Goal: Task Accomplishment & Management: Manage account settings

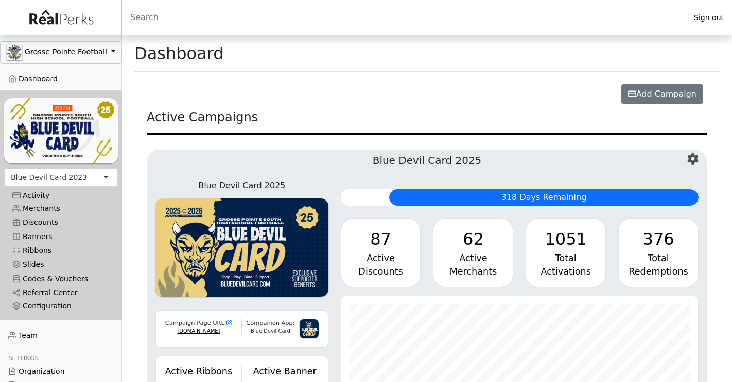
scroll to position [118, 357]
click at [92, 53] on button "Grosse Pointe Football" at bounding box center [61, 52] width 122 height 23
click at [64, 93] on link "Grosse Pointe Football" at bounding box center [61, 91] width 121 height 20
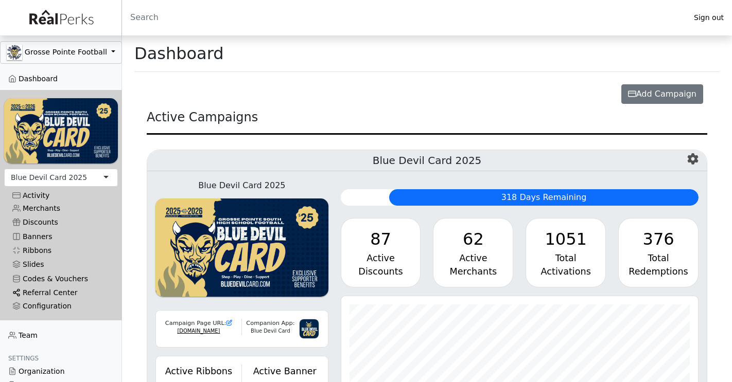
scroll to position [118, 357]
click at [48, 293] on link "Referral Center" at bounding box center [61, 293] width 114 height 14
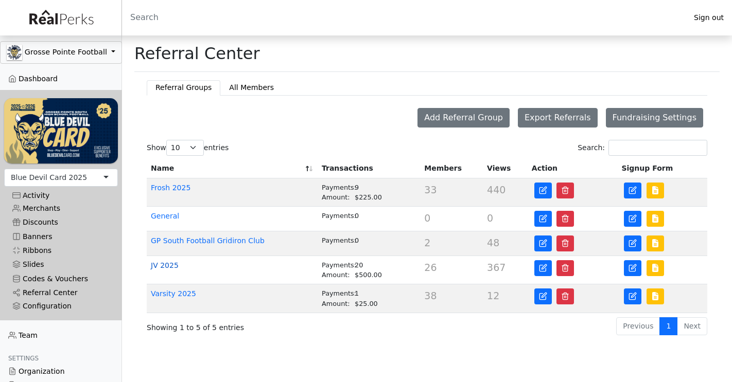
click at [170, 266] on link "JV 2025" at bounding box center [165, 265] width 28 height 8
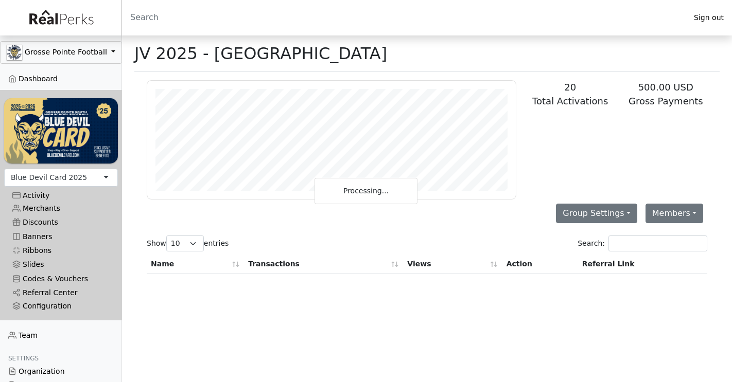
scroll to position [118, 368]
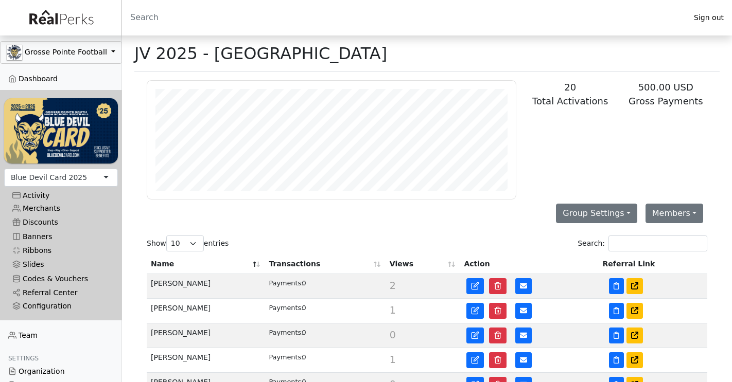
click at [398, 264] on th "Views" at bounding box center [422, 265] width 75 height 20
click at [403, 265] on th "Views" at bounding box center [422, 265] width 75 height 20
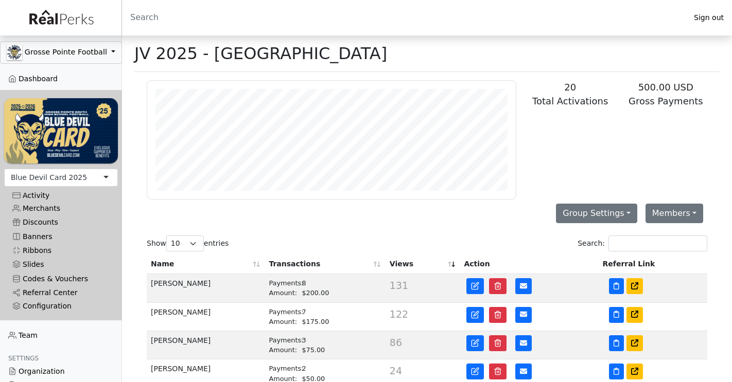
click at [310, 264] on th "Transactions" at bounding box center [324, 265] width 120 height 20
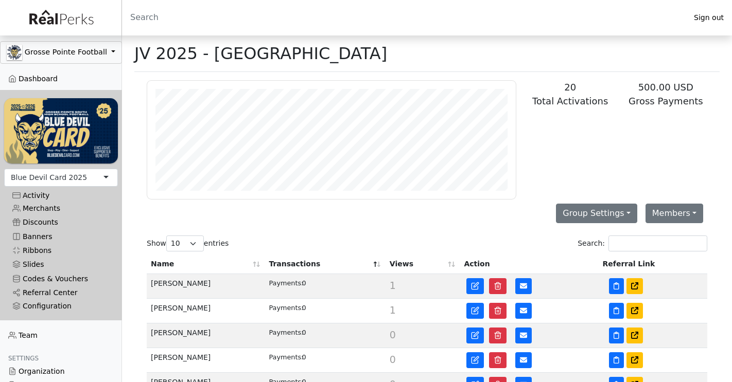
click at [310, 264] on th "Transactions" at bounding box center [324, 265] width 120 height 20
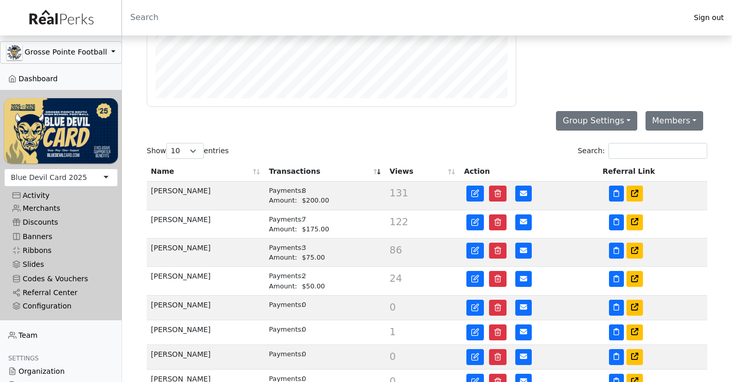
scroll to position [100, 0]
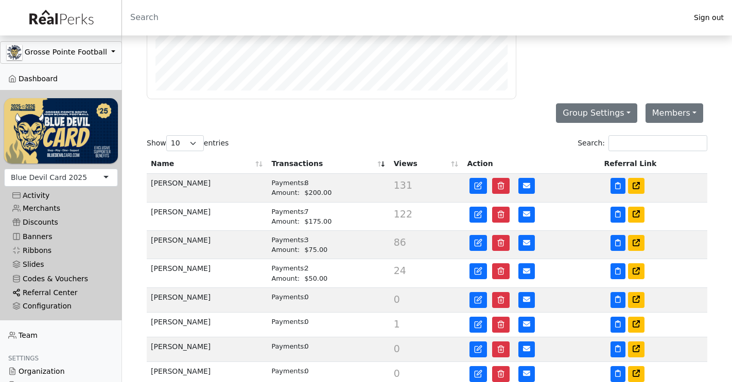
click at [53, 290] on link "Referral Center" at bounding box center [61, 293] width 114 height 14
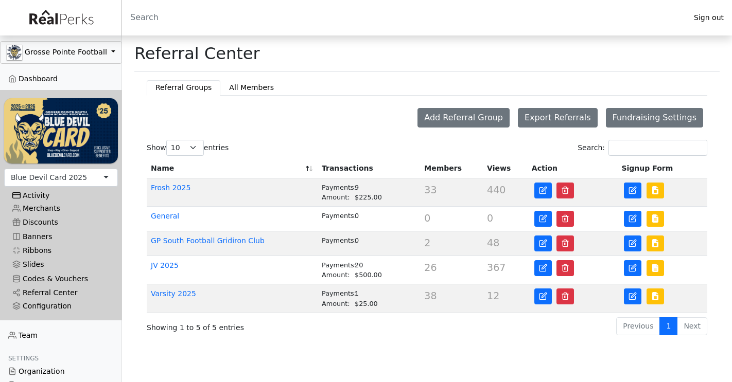
click at [49, 196] on div "Activity" at bounding box center [60, 195] width 97 height 9
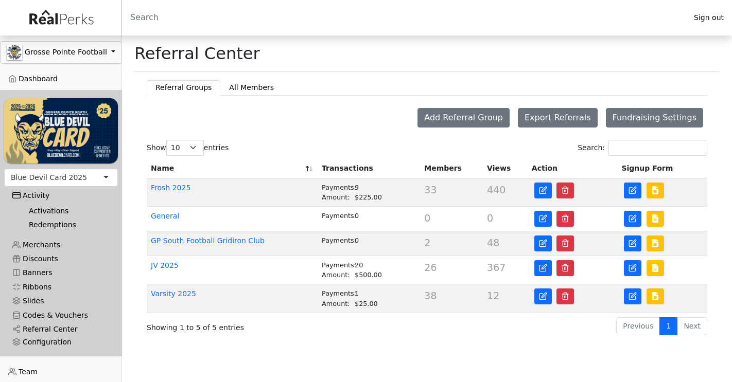
click at [40, 223] on link "Redemptions" at bounding box center [65, 225] width 89 height 14
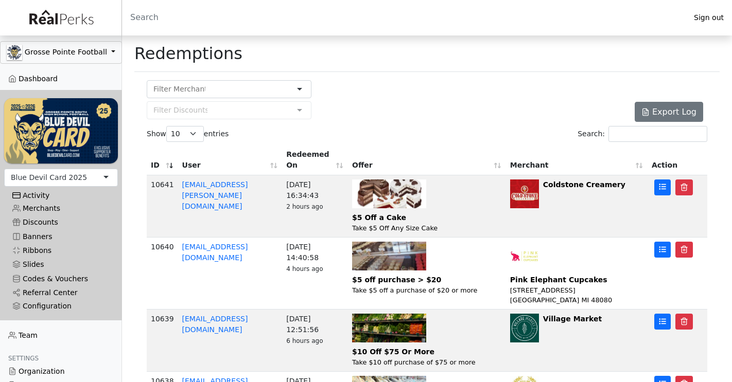
click at [47, 193] on div "Activity" at bounding box center [60, 195] width 97 height 9
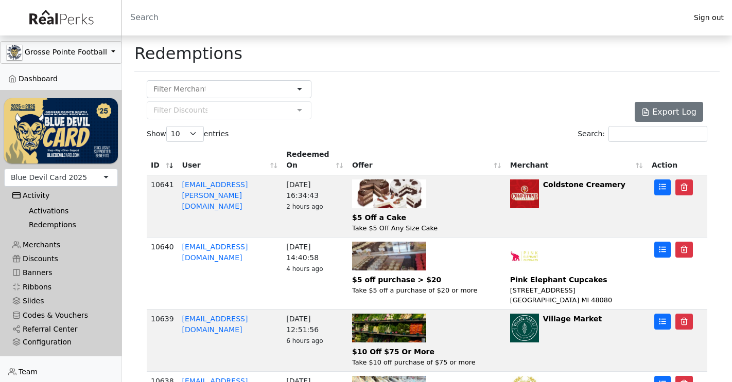
click at [43, 207] on link "Activations" at bounding box center [65, 211] width 89 height 14
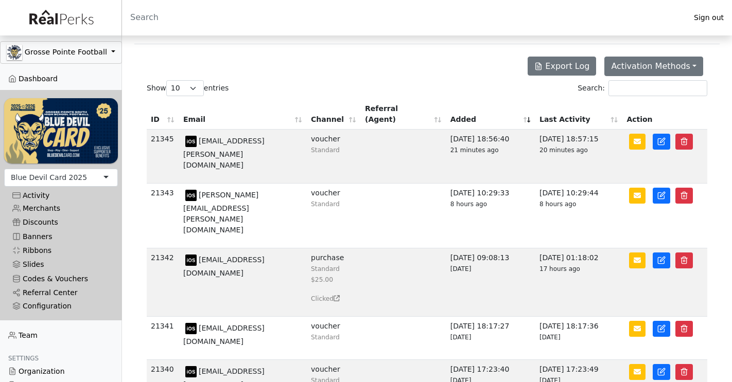
scroll to position [21, 0]
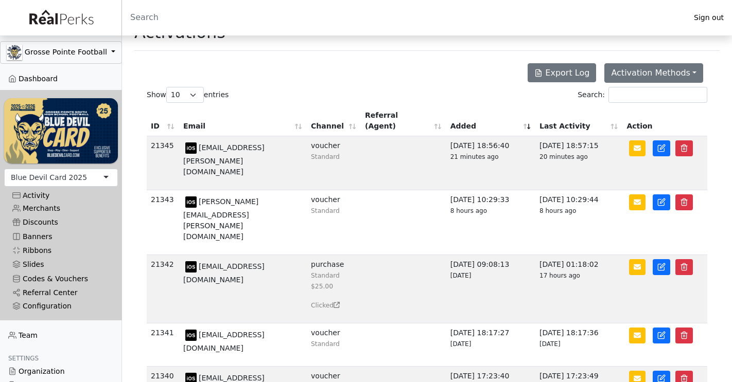
click at [344, 118] on th "Channel" at bounding box center [334, 121] width 54 height 30
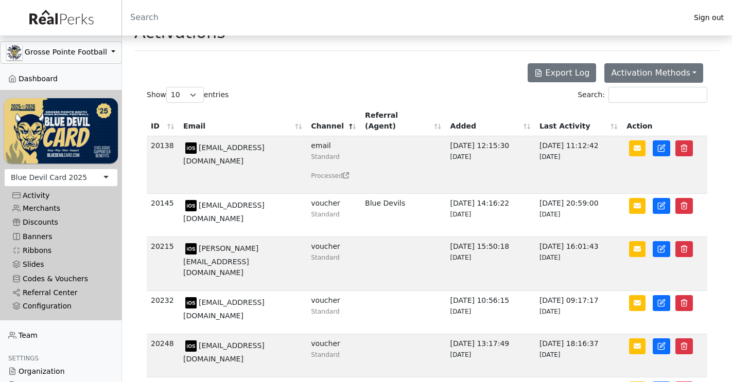
click at [343, 116] on th "Channel" at bounding box center [334, 121] width 54 height 30
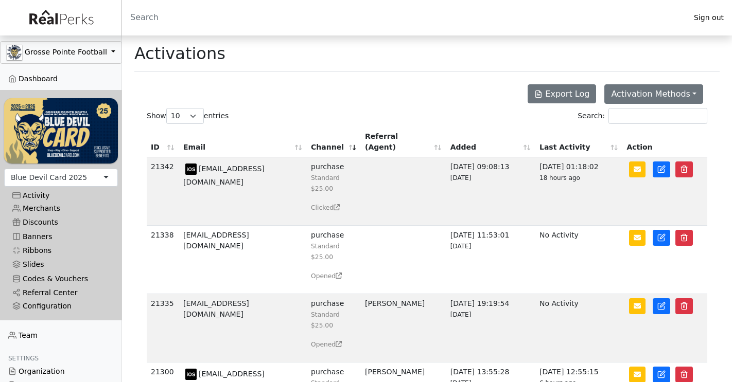
scroll to position [0, 0]
click at [640, 92] on button "Activation Methods" at bounding box center [653, 94] width 99 height 20
click at [614, 59] on div "Activations" at bounding box center [426, 54] width 585 height 37
select select "50"
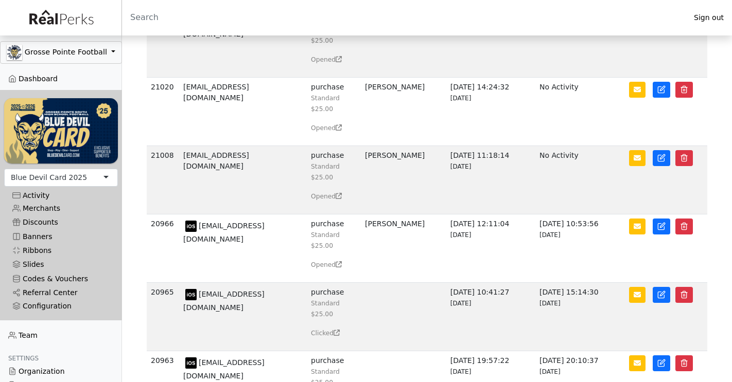
scroll to position [2066, 0]
